Goal: Information Seeking & Learning: Stay updated

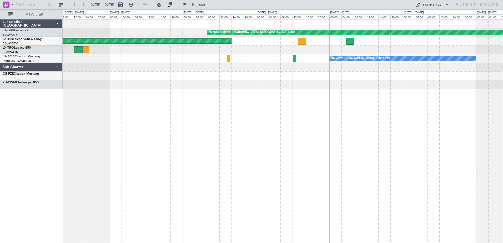
click at [416, 94] on div "Planned Maint [GEOGRAPHIC_DATA] ([GEOGRAPHIC_DATA] Intl) Unplanned Maint [GEOGR…" at bounding box center [283, 131] width 440 height 224
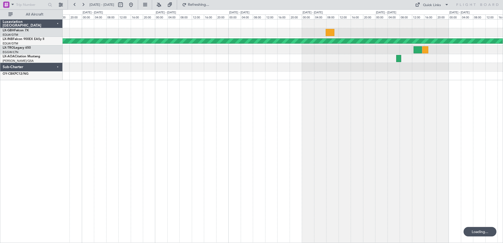
click at [486, 76] on div at bounding box center [283, 76] width 440 height 9
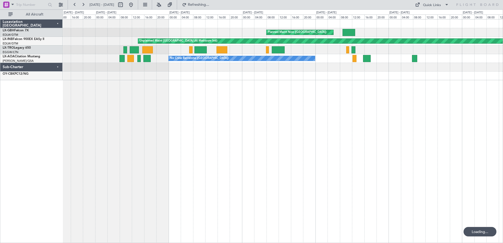
click at [503, 81] on html "[DATE] - [DATE] Refreshing... Quick Links All Aircraft [GEOGRAPHIC_DATA] ([GEOG…" at bounding box center [251, 121] width 503 height 243
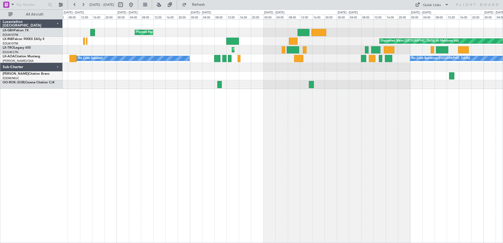
click at [451, 93] on div "Planned Maint Nice ([GEOGRAPHIC_DATA]) Unplanned Maint [GEOGRAPHIC_DATA] ([GEOG…" at bounding box center [283, 131] width 440 height 224
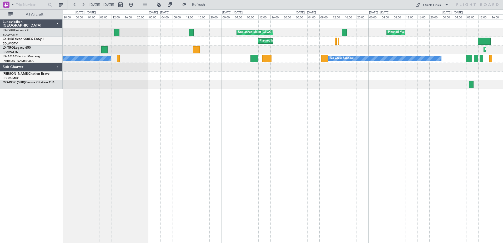
click at [450, 93] on div "Planned Maint Nice ([GEOGRAPHIC_DATA]) Unplanned Maint [GEOGRAPHIC_DATA] ([GEOG…" at bounding box center [283, 131] width 440 height 224
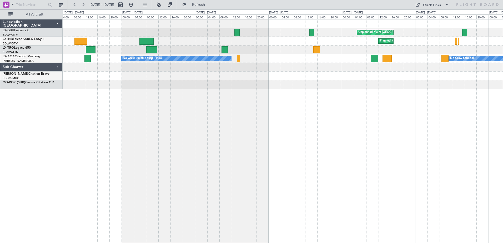
click at [395, 89] on div "Unplanned Maint [GEOGRAPHIC_DATA] ([GEOGRAPHIC_DATA]) [GEOGRAPHIC_DATA] ([GEOGR…" at bounding box center [283, 131] width 440 height 224
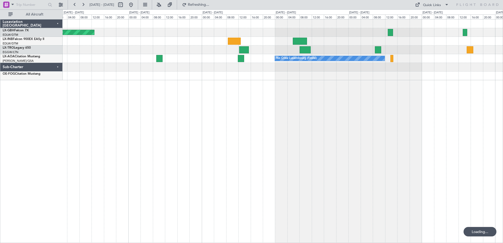
click at [328, 85] on div "Planned Maint Nice ([GEOGRAPHIC_DATA]) Unplanned Maint [GEOGRAPHIC_DATA] ([GEOG…" at bounding box center [283, 131] width 440 height 224
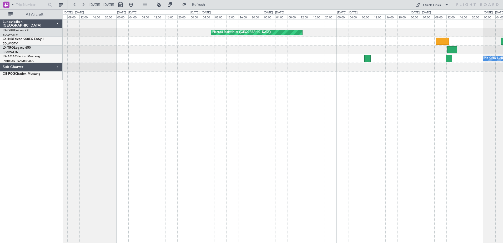
click at [319, 89] on div "Planned Maint Nice ([GEOGRAPHIC_DATA]) No Crew Luxembourg (Findel)" at bounding box center [283, 131] width 440 height 224
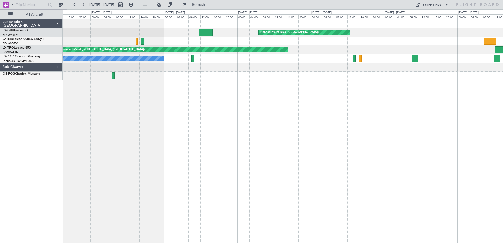
click at [427, 76] on div "Planned Maint Nice ([GEOGRAPHIC_DATA]) Unplanned Maint [GEOGRAPHIC_DATA] ([GEOG…" at bounding box center [283, 49] width 440 height 61
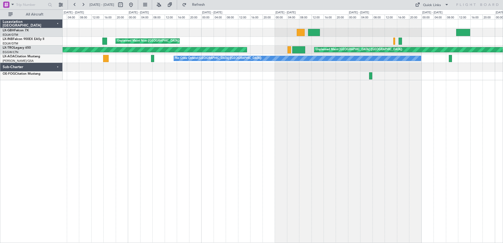
click at [445, 76] on div "Planned Maint Nice ([GEOGRAPHIC_DATA]) [GEOGRAPHIC_DATA] ([GEOGRAPHIC_DATA]) Un…" at bounding box center [283, 49] width 440 height 61
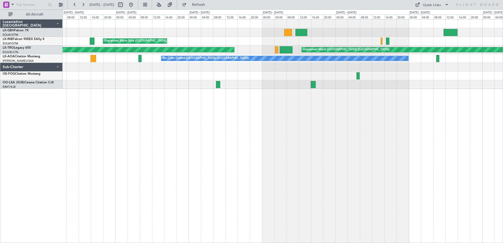
click at [152, 79] on div "Planned Maint Nice ([GEOGRAPHIC_DATA]) [GEOGRAPHIC_DATA] ([GEOGRAPHIC_DATA]) Pl…" at bounding box center [283, 53] width 440 height 69
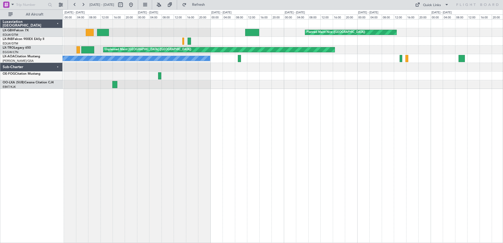
click at [194, 80] on div at bounding box center [283, 76] width 440 height 9
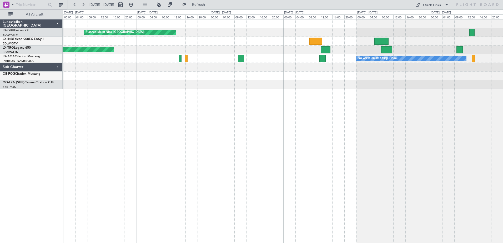
click at [228, 75] on div "Planned Maint Nice ([GEOGRAPHIC_DATA]) Unplanned Maint [GEOGRAPHIC_DATA] ([GEOG…" at bounding box center [283, 131] width 440 height 224
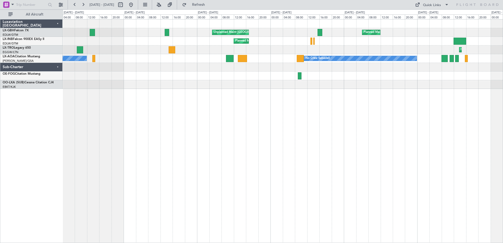
click at [257, 75] on div at bounding box center [283, 76] width 440 height 9
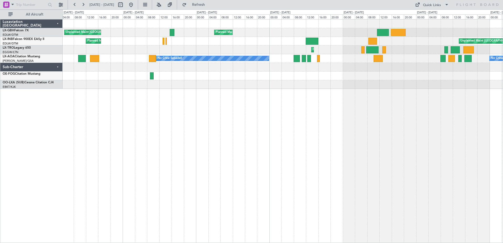
click at [297, 69] on div "Unplanned Maint [GEOGRAPHIC_DATA] ([GEOGRAPHIC_DATA]) [GEOGRAPHIC_DATA] ([GEOGR…" at bounding box center [283, 53] width 440 height 69
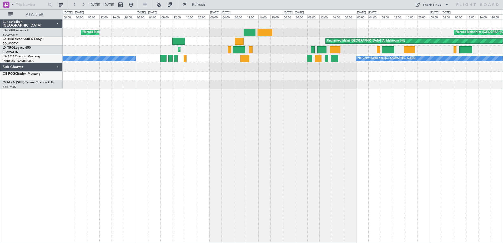
click at [276, 73] on div at bounding box center [283, 76] width 440 height 9
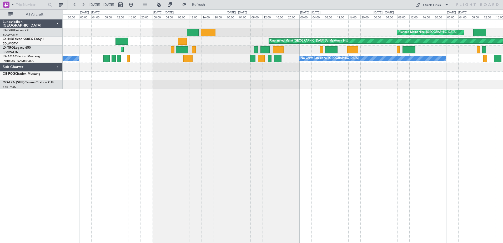
click at [280, 74] on div "Planned Maint Nice ([GEOGRAPHIC_DATA]) [GEOGRAPHIC_DATA] ([GEOGRAPHIC_DATA]) Un…" at bounding box center [283, 53] width 440 height 69
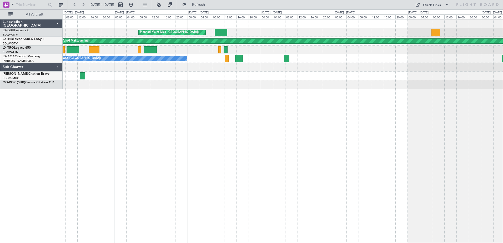
click at [248, 80] on div at bounding box center [283, 76] width 440 height 9
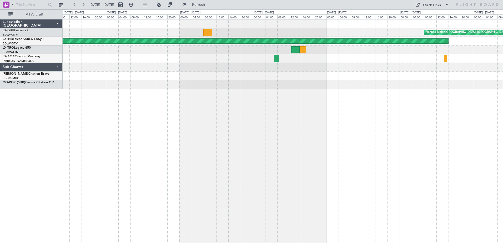
click at [237, 78] on div at bounding box center [283, 76] width 440 height 9
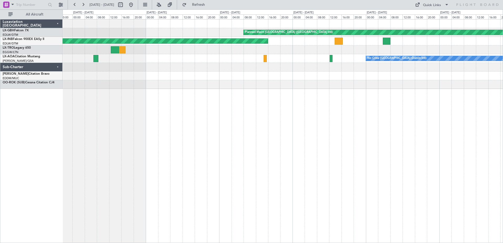
click at [228, 78] on div at bounding box center [283, 76] width 440 height 9
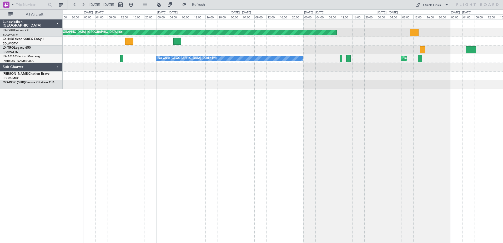
click at [215, 84] on div at bounding box center [283, 84] width 440 height 9
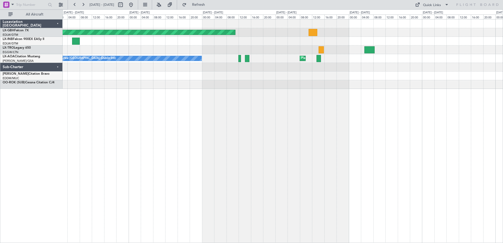
click at [248, 83] on div at bounding box center [283, 84] width 440 height 9
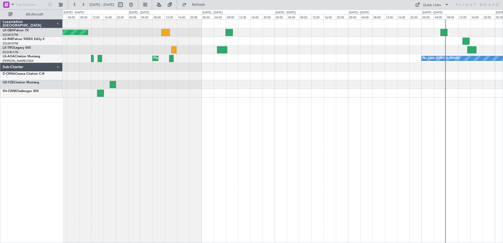
click at [119, 64] on div "Planned Maint [GEOGRAPHIC_DATA] ([GEOGRAPHIC_DATA] Intl) A/C Unavailable Planne…" at bounding box center [283, 58] width 440 height 78
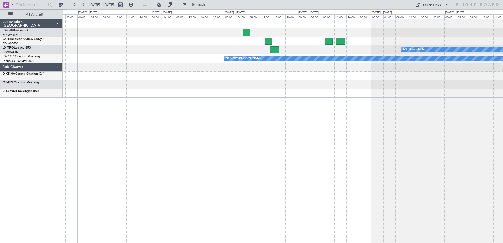
click at [137, 71] on div at bounding box center [283, 67] width 440 height 9
